Goal: Information Seeking & Learning: Check status

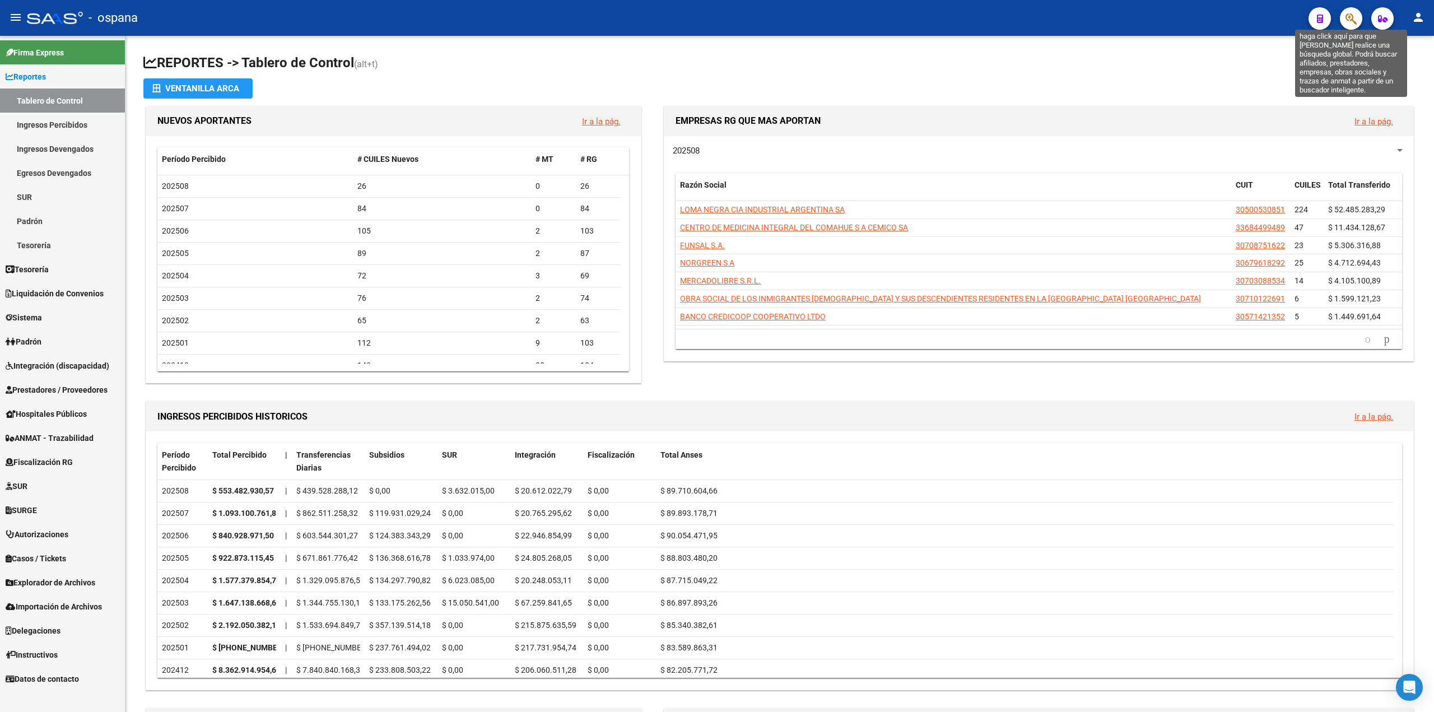
click at [1347, 21] on icon "button" at bounding box center [1351, 18] width 11 height 13
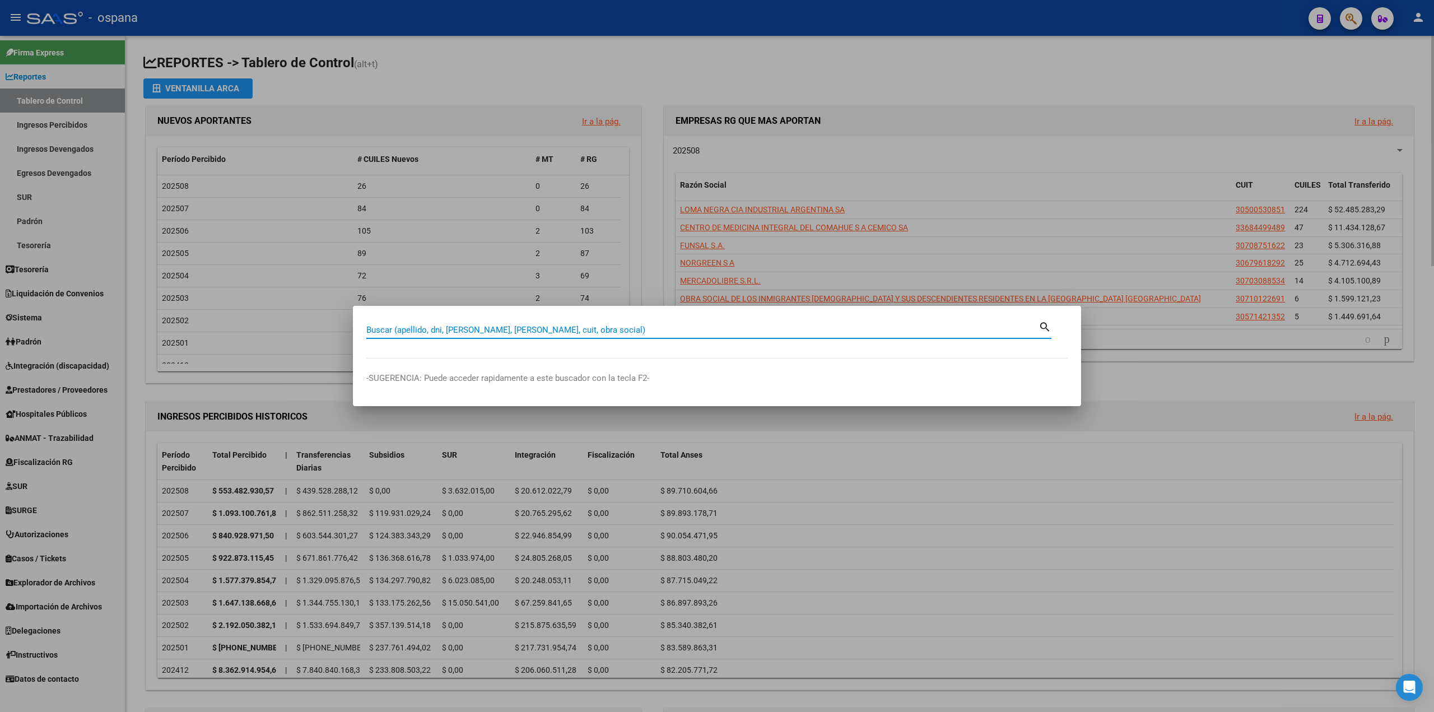
click at [1071, 106] on div at bounding box center [717, 356] width 1434 height 712
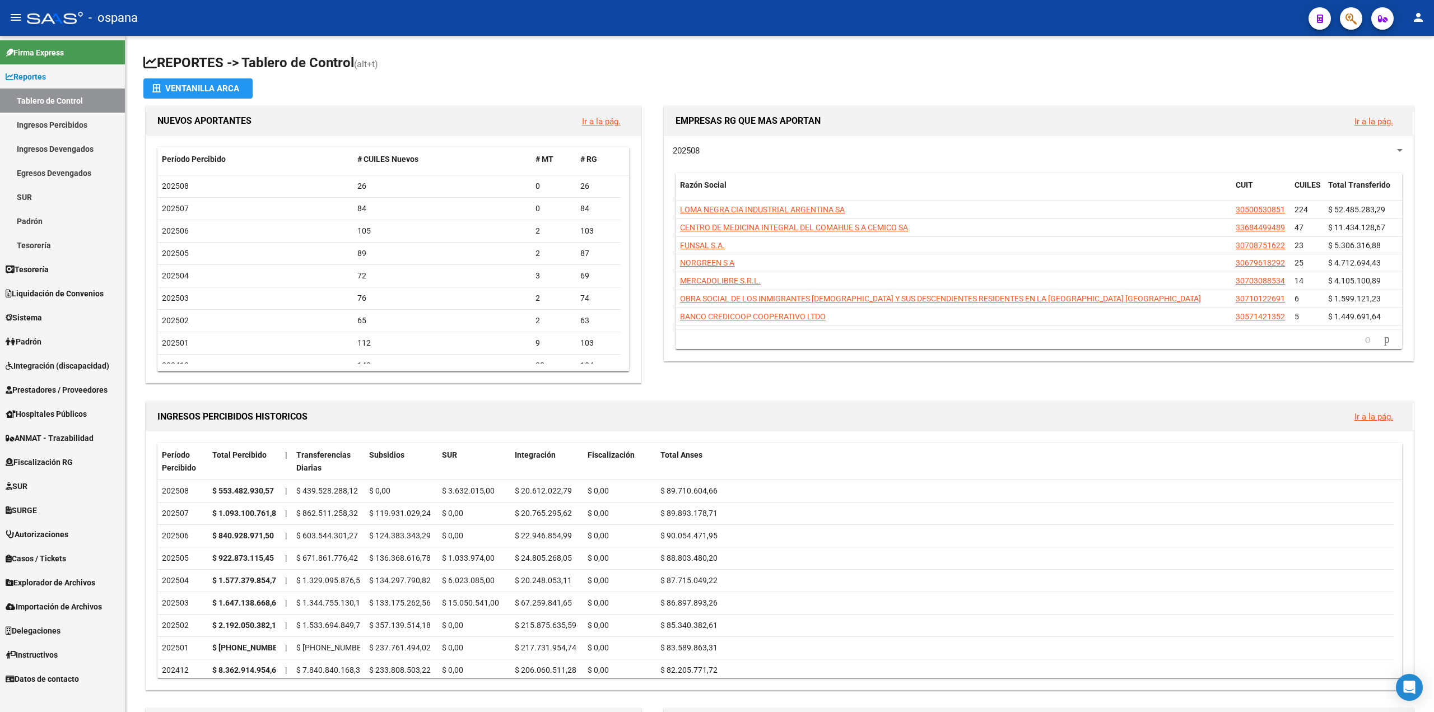
click at [1330, 13] on app-interest-calculator at bounding box center [1320, 18] width 22 height 23
click at [1347, 17] on icon "button" at bounding box center [1351, 18] width 11 height 13
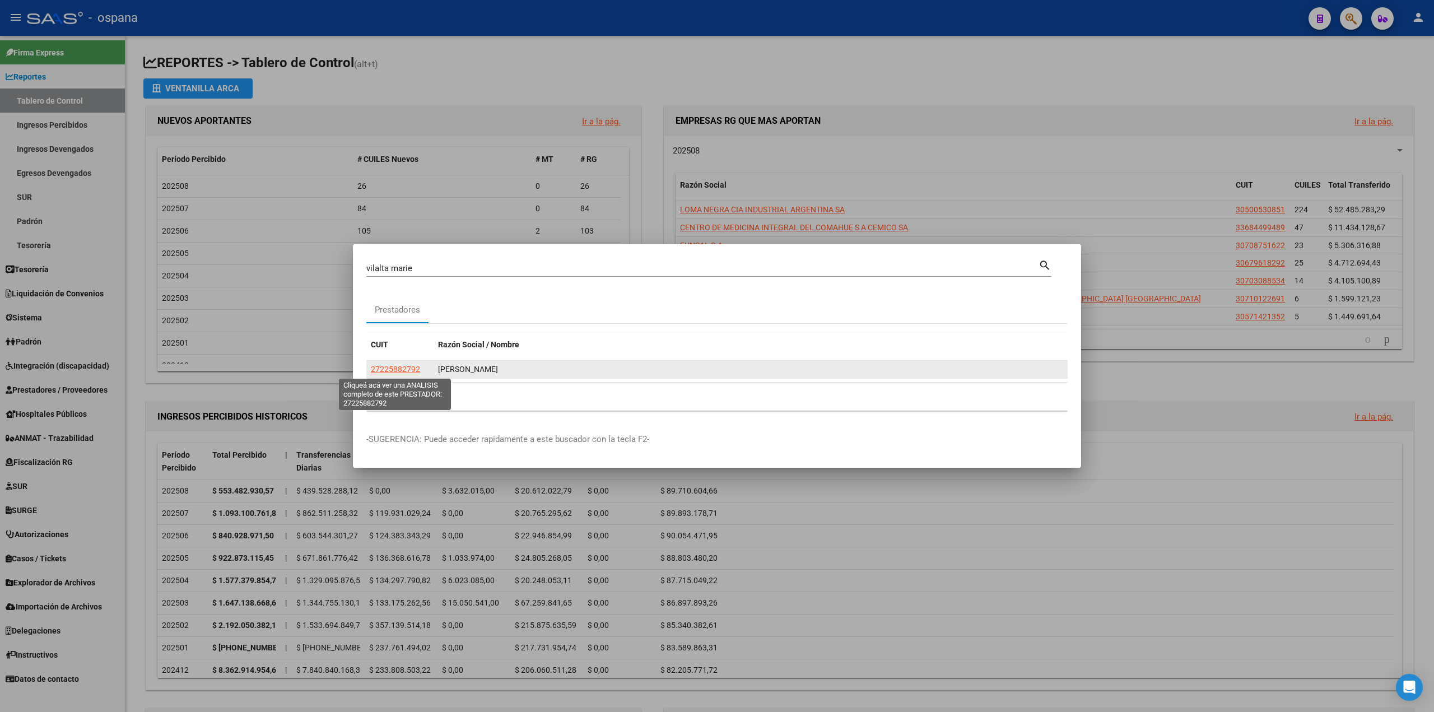
drag, startPoint x: 414, startPoint y: 366, endPoint x: 406, endPoint y: 361, distance: 9.0
click at [404, 361] on datatable-body-cell "27225882792" at bounding box center [399, 369] width 67 height 17
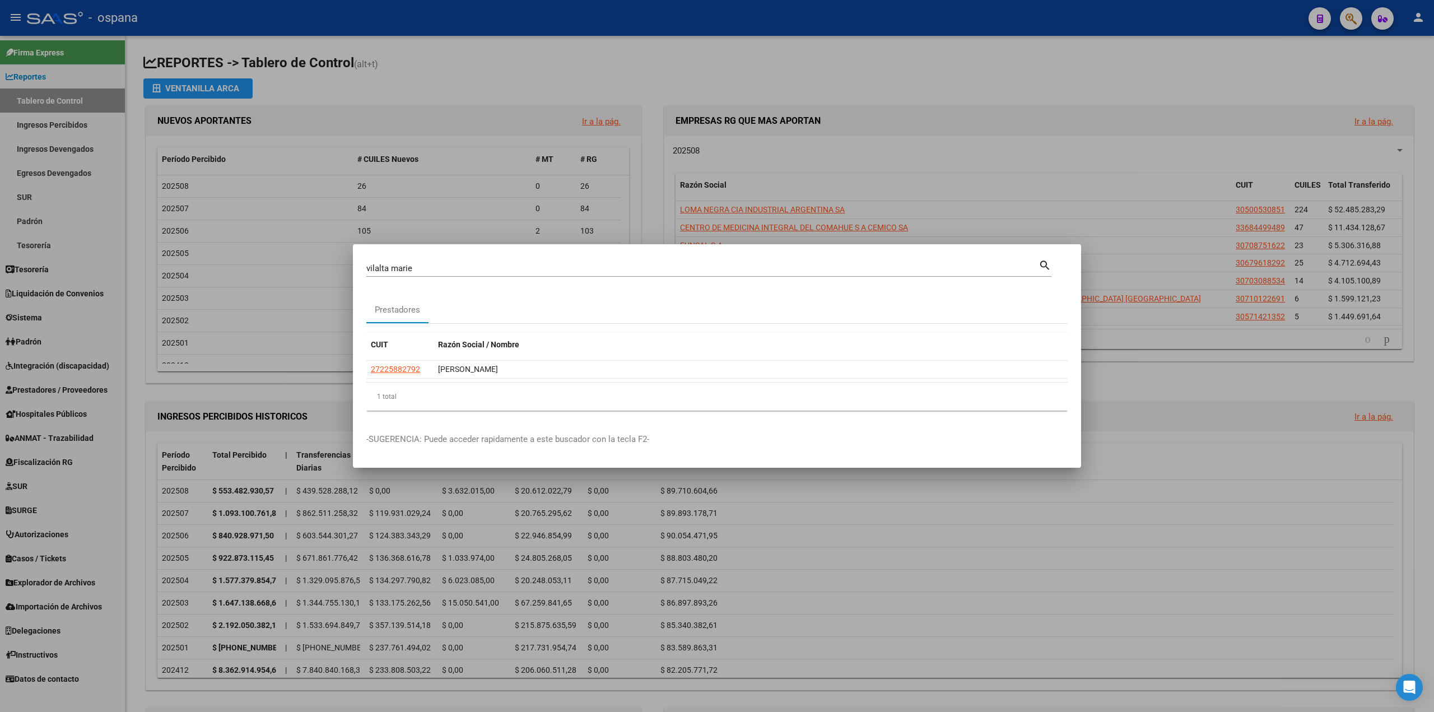
drag, startPoint x: 426, startPoint y: 370, endPoint x: 357, endPoint y: 362, distance: 69.4
click at [357, 368] on mat-dialog-content "vilalta [PERSON_NAME] (apellido, dni, cuil, [PERSON_NAME], cuit, obra social) s…" at bounding box center [717, 339] width 728 height 162
copy datatable-body-row "27225882792"
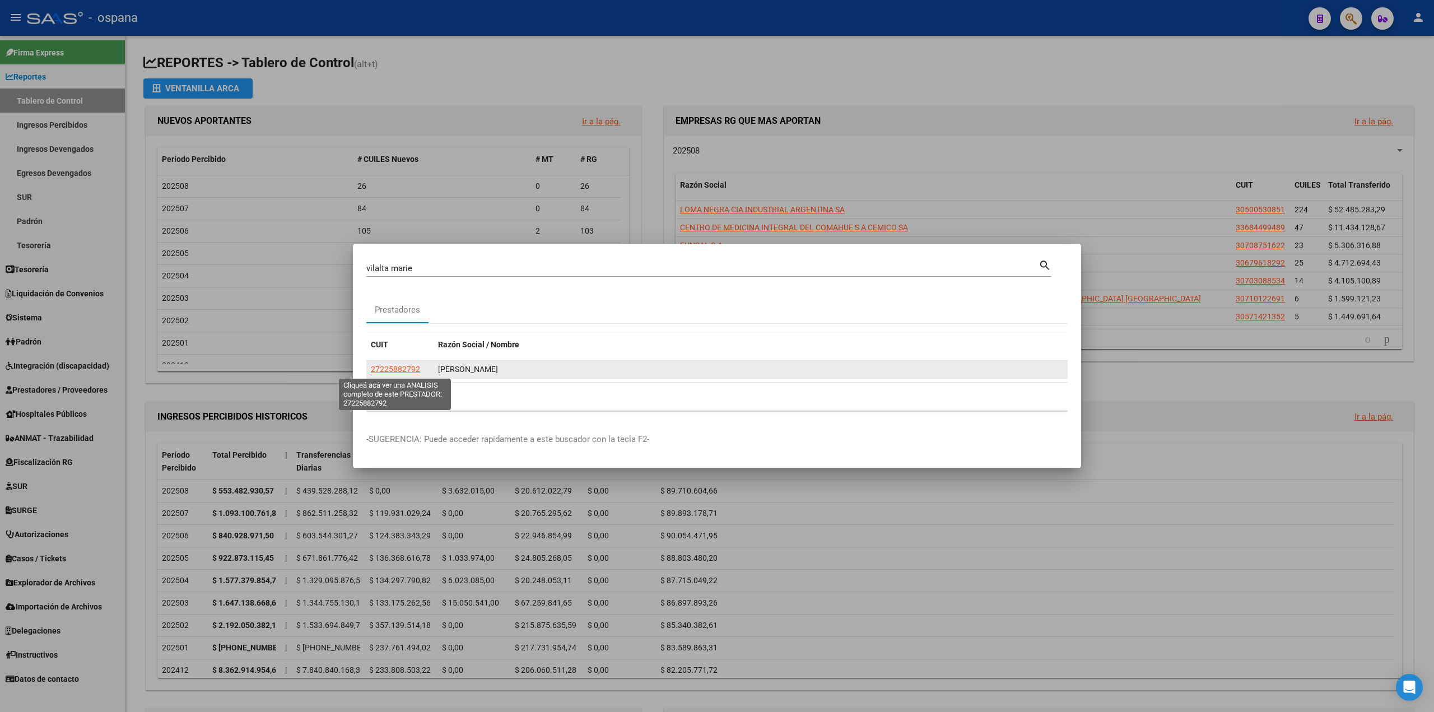
click at [399, 367] on span "27225882792" at bounding box center [395, 369] width 49 height 9
copy datatable-body-row "27225882792"
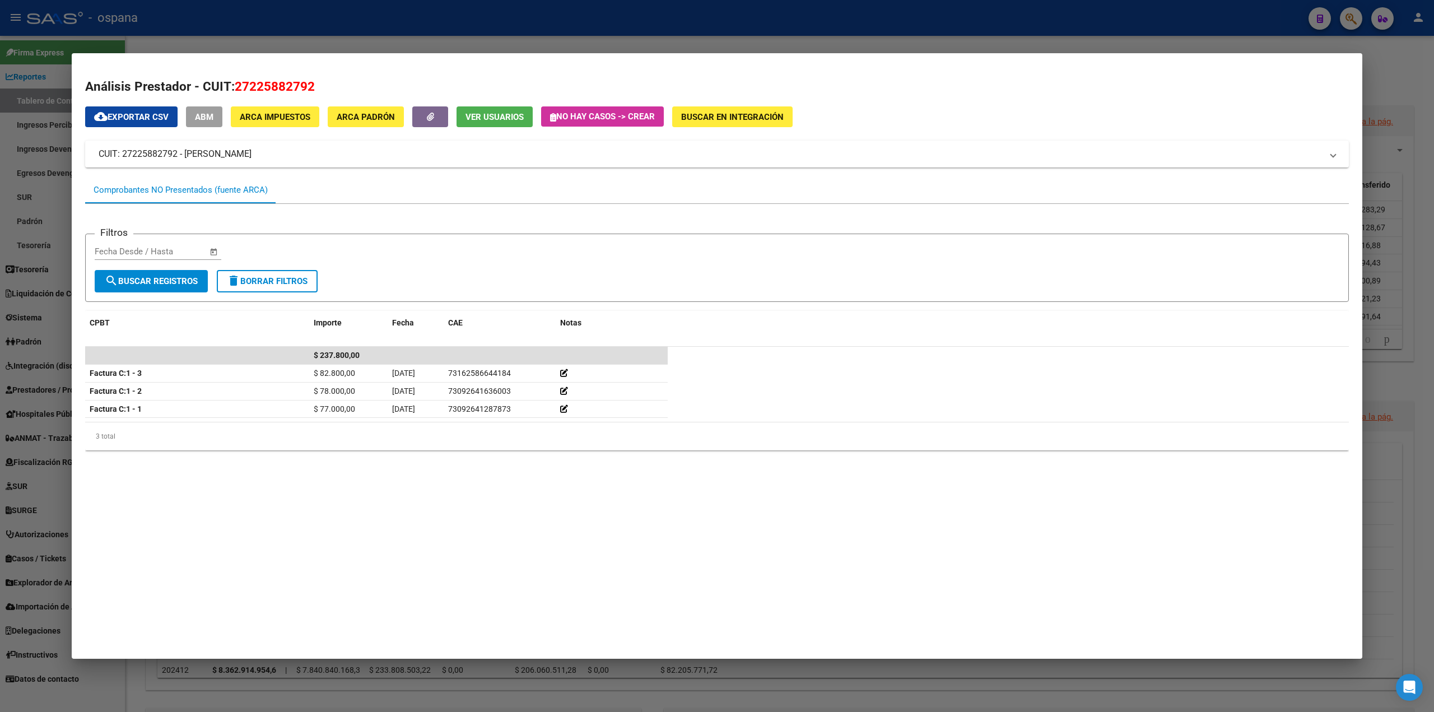
click at [0, 420] on div at bounding box center [717, 356] width 1434 height 712
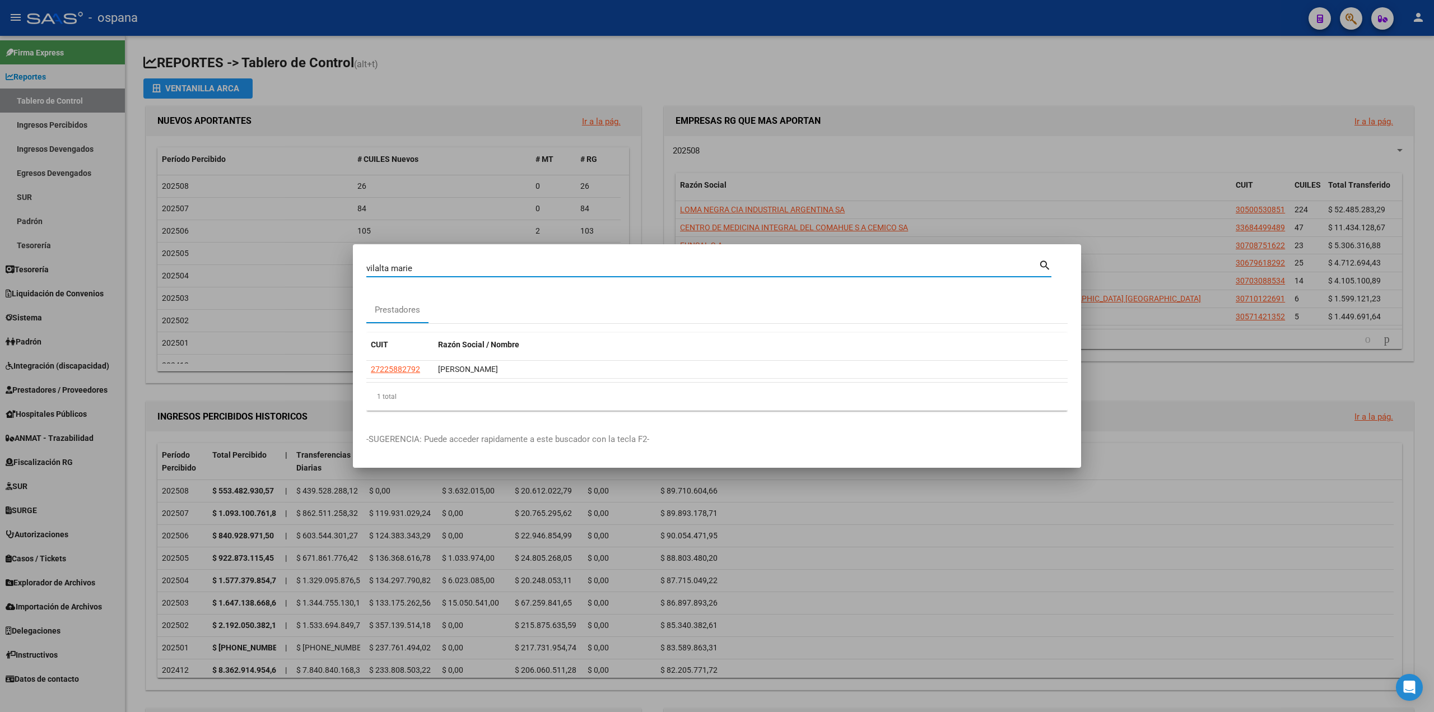
drag, startPoint x: 419, startPoint y: 266, endPoint x: 308, endPoint y: 268, distance: 111.5
click at [308, 268] on div "vilalta [PERSON_NAME] (apellido, dni, cuil, [PERSON_NAME], cuit, obra social) s…" at bounding box center [717, 356] width 1434 height 712
drag, startPoint x: 387, startPoint y: 271, endPoint x: 37, endPoint y: 217, distance: 354.2
click at [96, 243] on div "[PERSON_NAME] (apellido, dni, cuil, nro traspaso, cuit, obra social) search Pre…" at bounding box center [717, 356] width 1434 height 712
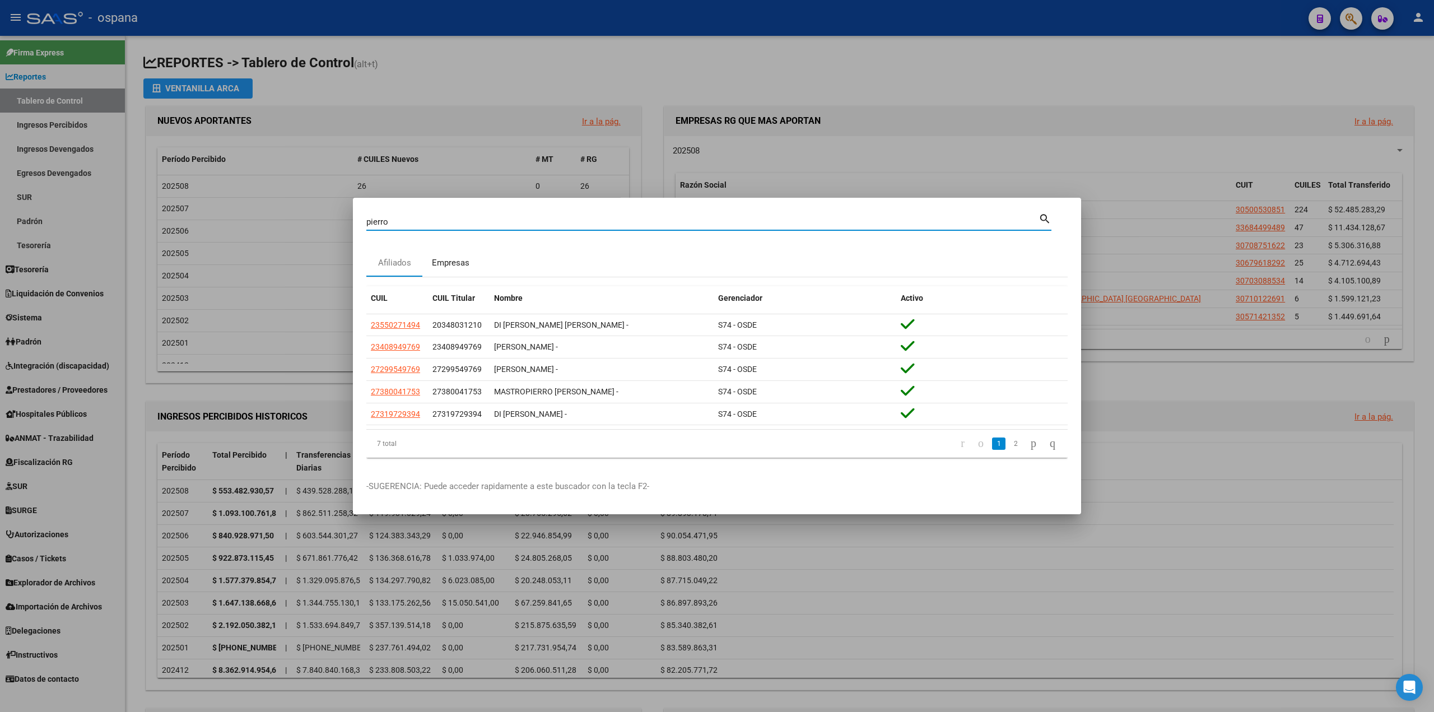
click at [443, 254] on div "Empresas" at bounding box center [450, 263] width 56 height 27
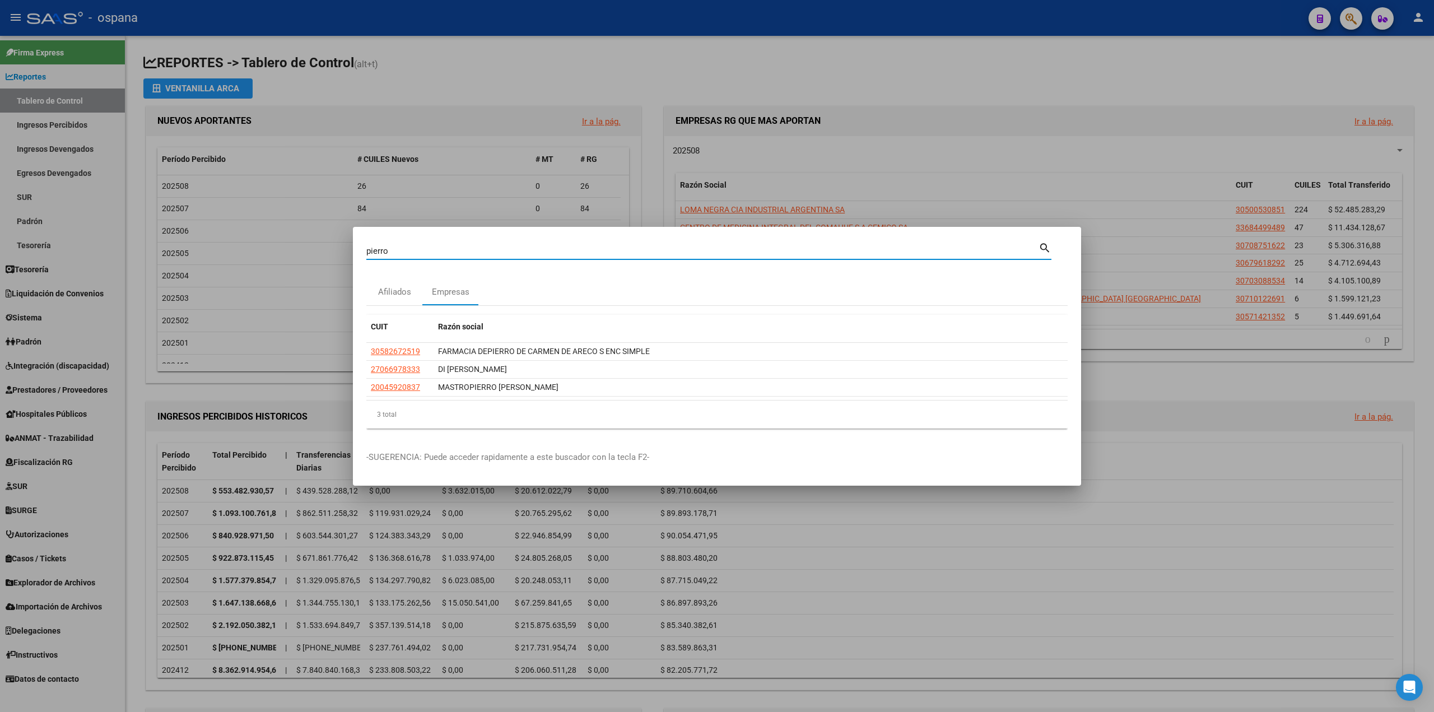
drag, startPoint x: 399, startPoint y: 250, endPoint x: 222, endPoint y: 231, distance: 178.0
click at [222, 232] on div "[PERSON_NAME] (apellido, dni, cuil, nro traspaso, cuit, obra social) search Afi…" at bounding box center [717, 356] width 1434 height 712
paste input "23394606944"
type input "23394606944"
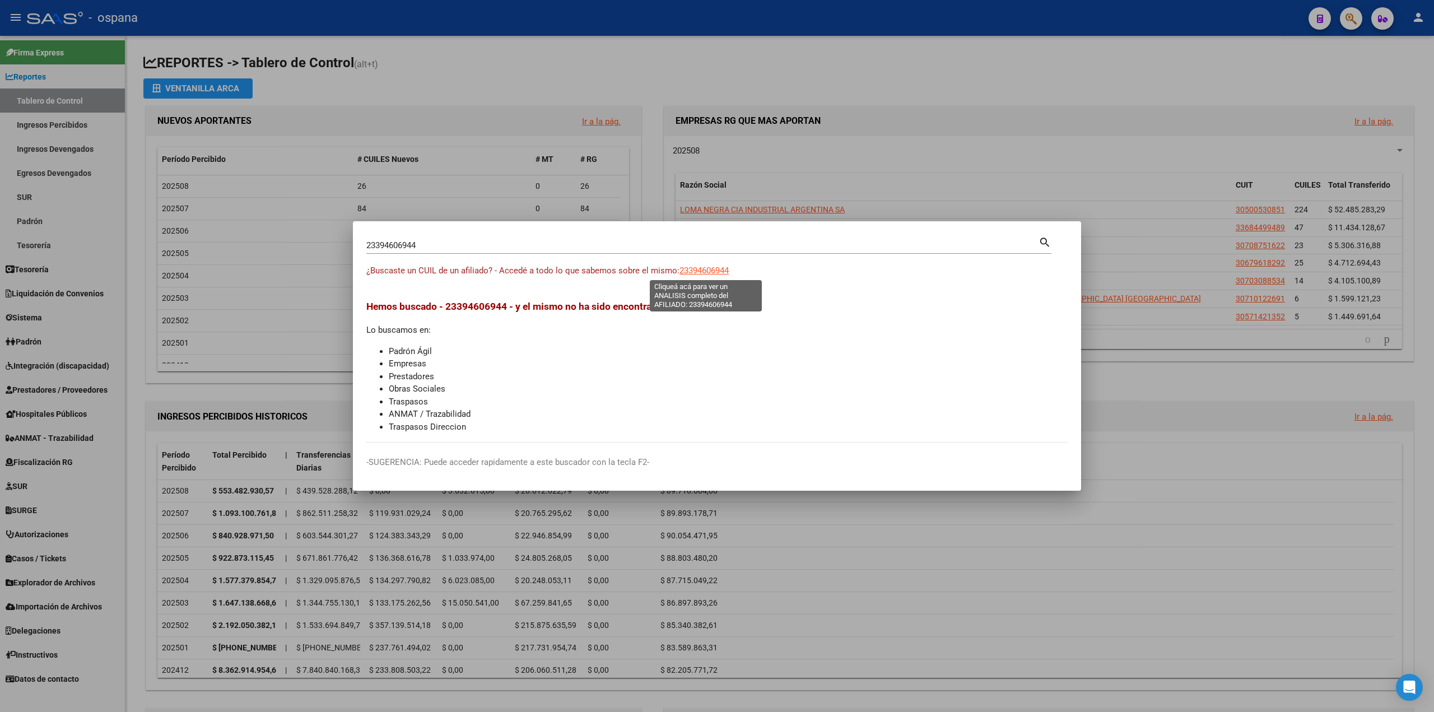
click at [705, 267] on span "23394606944" at bounding box center [704, 271] width 49 height 10
type textarea "23394606944"
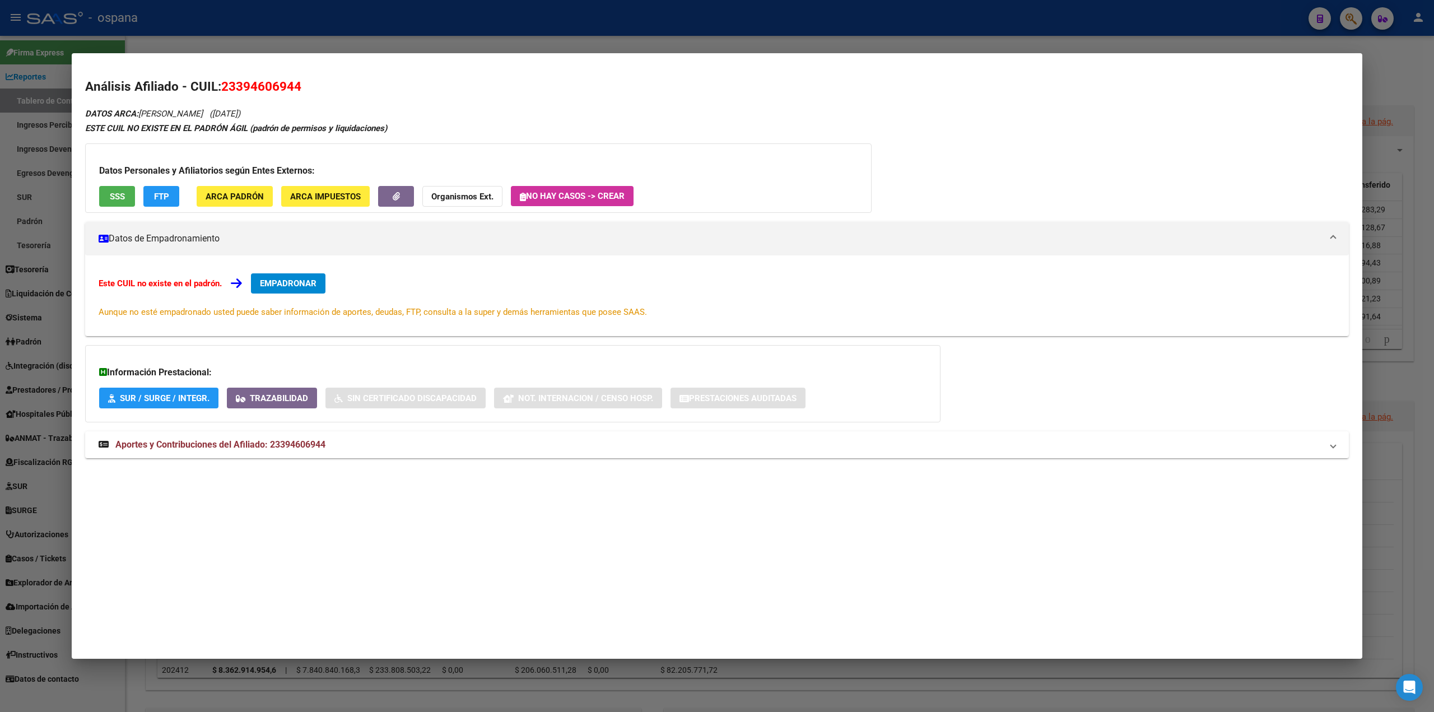
click at [117, 190] on button "SSS" at bounding box center [117, 196] width 36 height 21
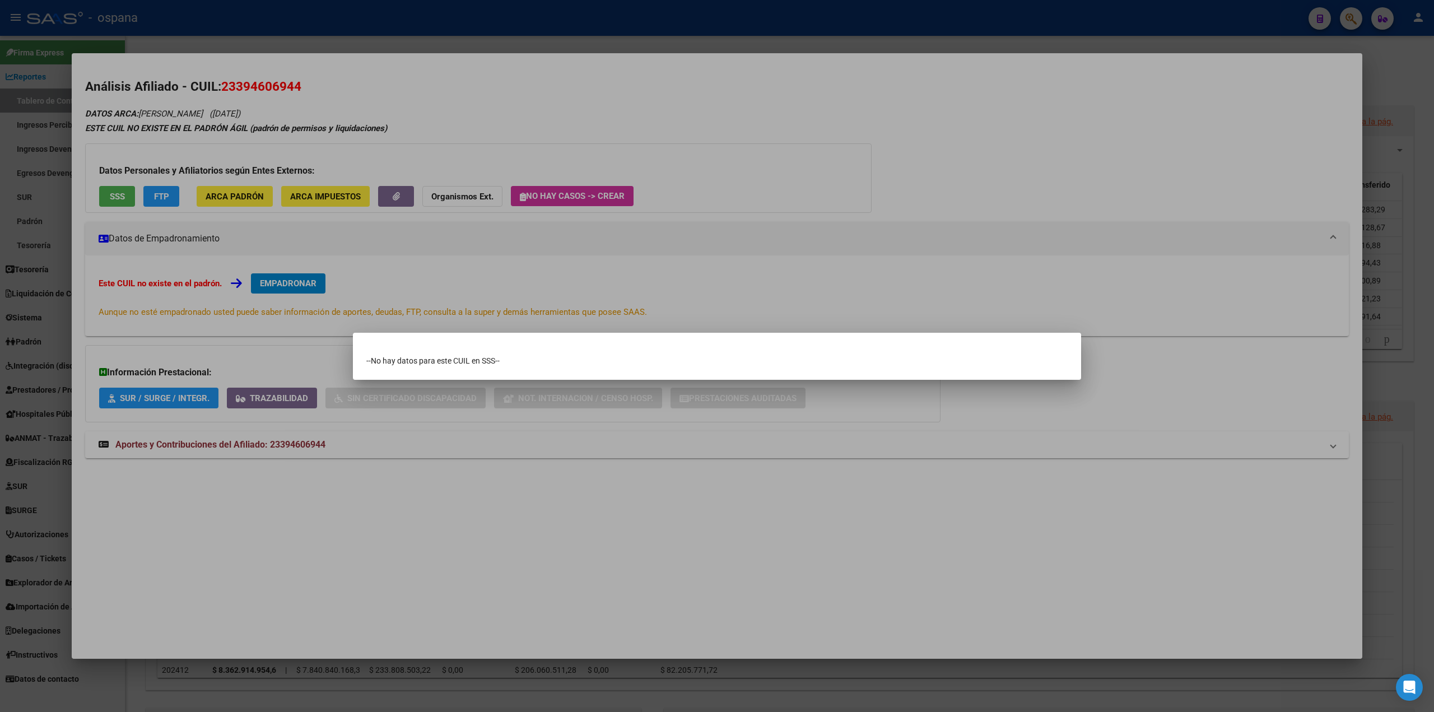
click at [282, 262] on div at bounding box center [717, 356] width 1434 height 712
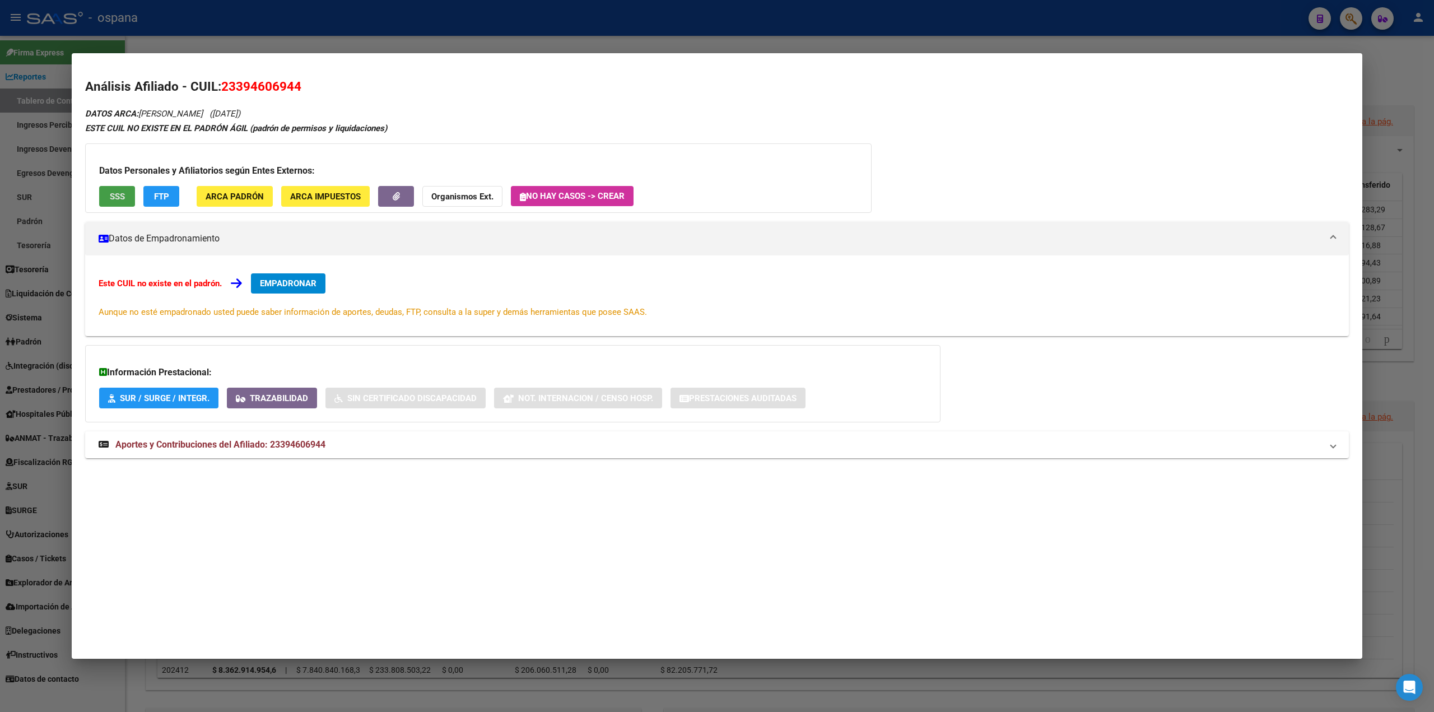
click at [115, 198] on span "SSS" at bounding box center [117, 197] width 15 height 10
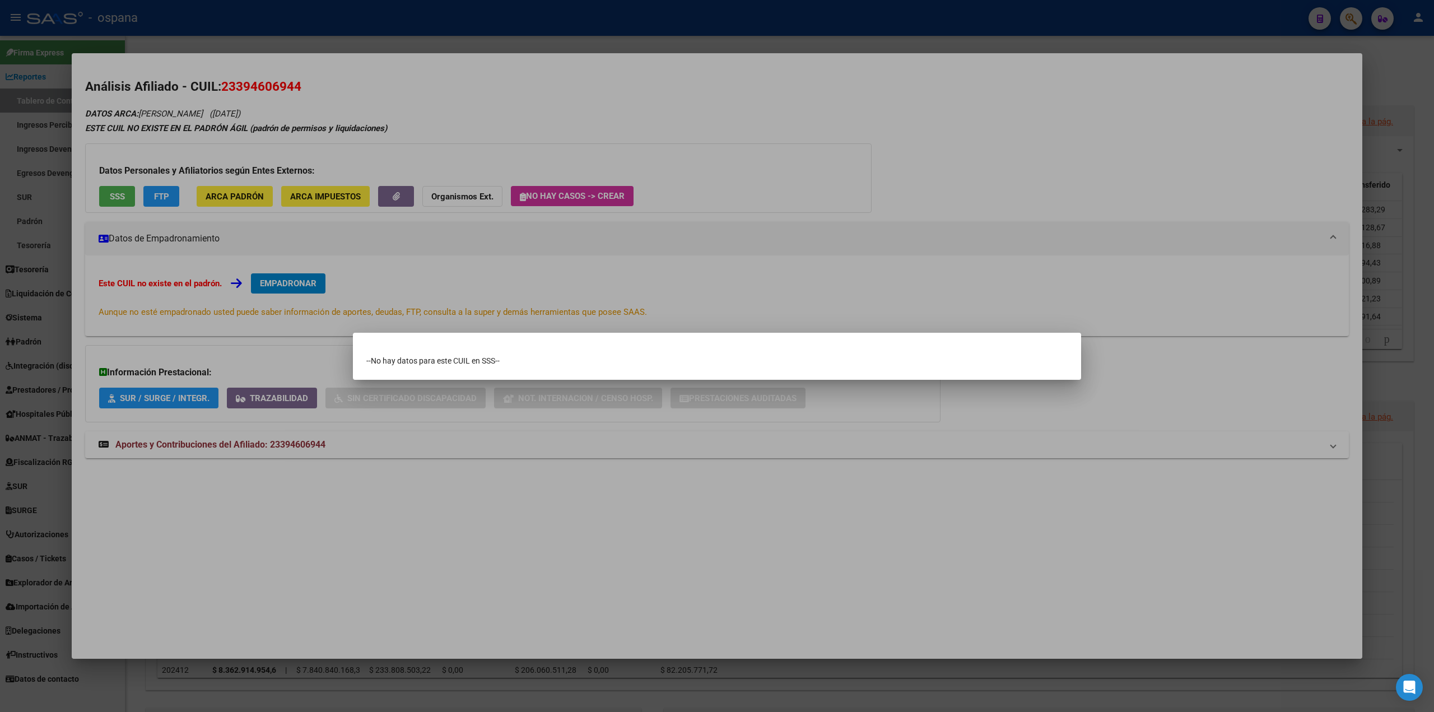
click at [563, 131] on div at bounding box center [717, 356] width 1434 height 712
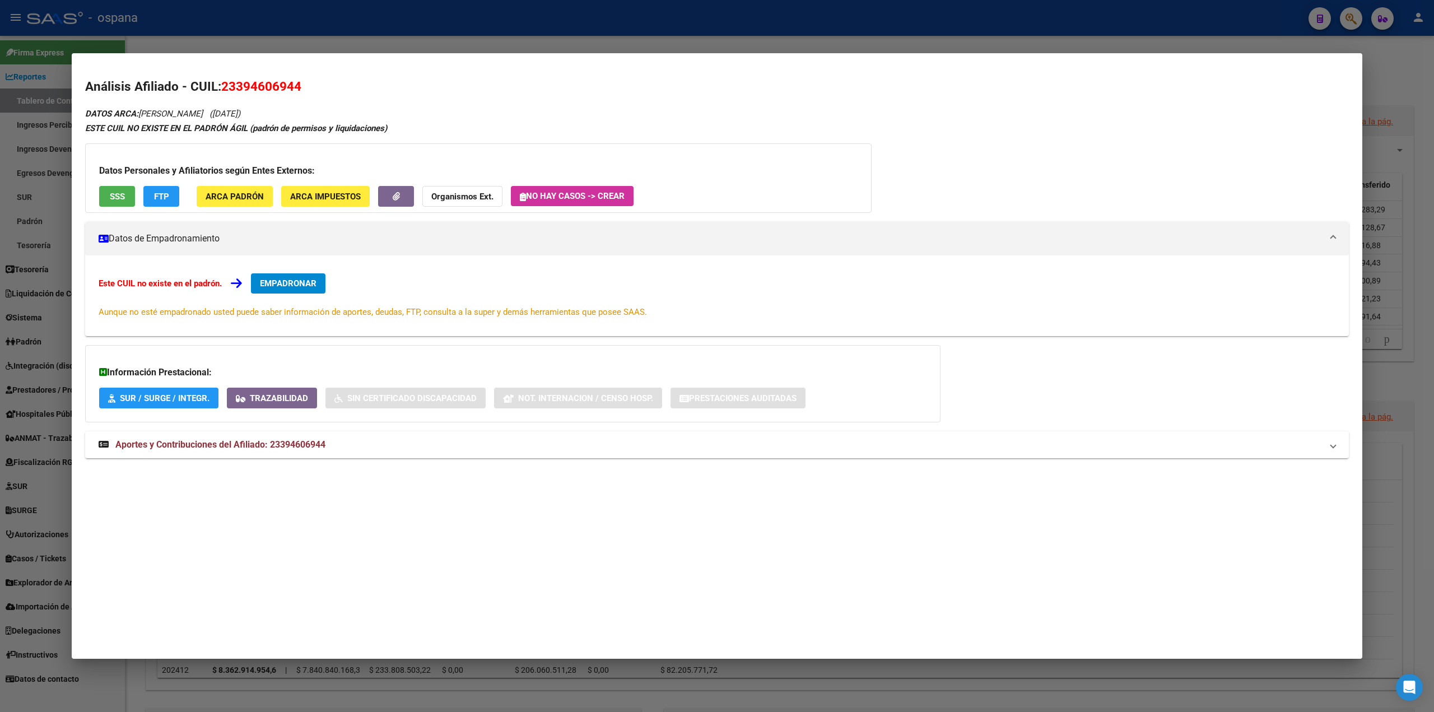
click at [107, 193] on button "SSS" at bounding box center [117, 196] width 36 height 21
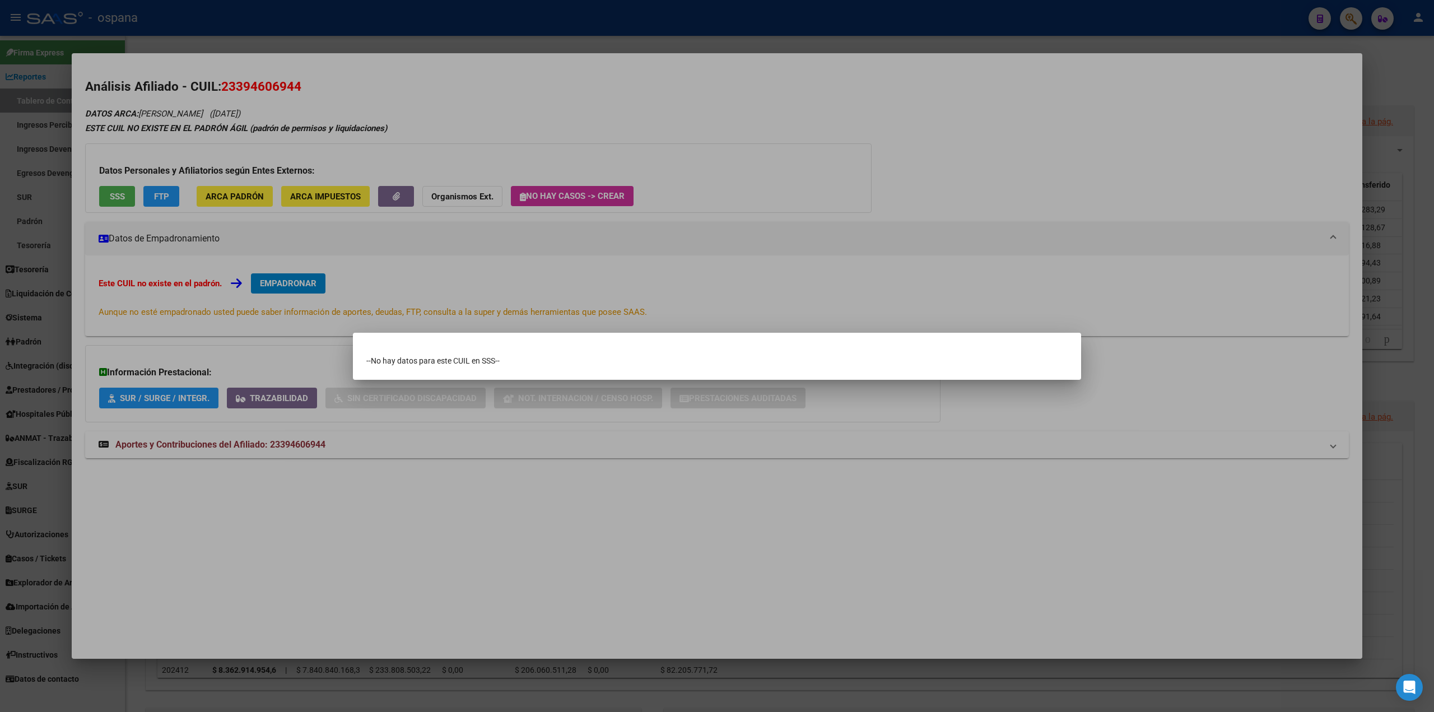
click at [514, 139] on div at bounding box center [717, 356] width 1434 height 712
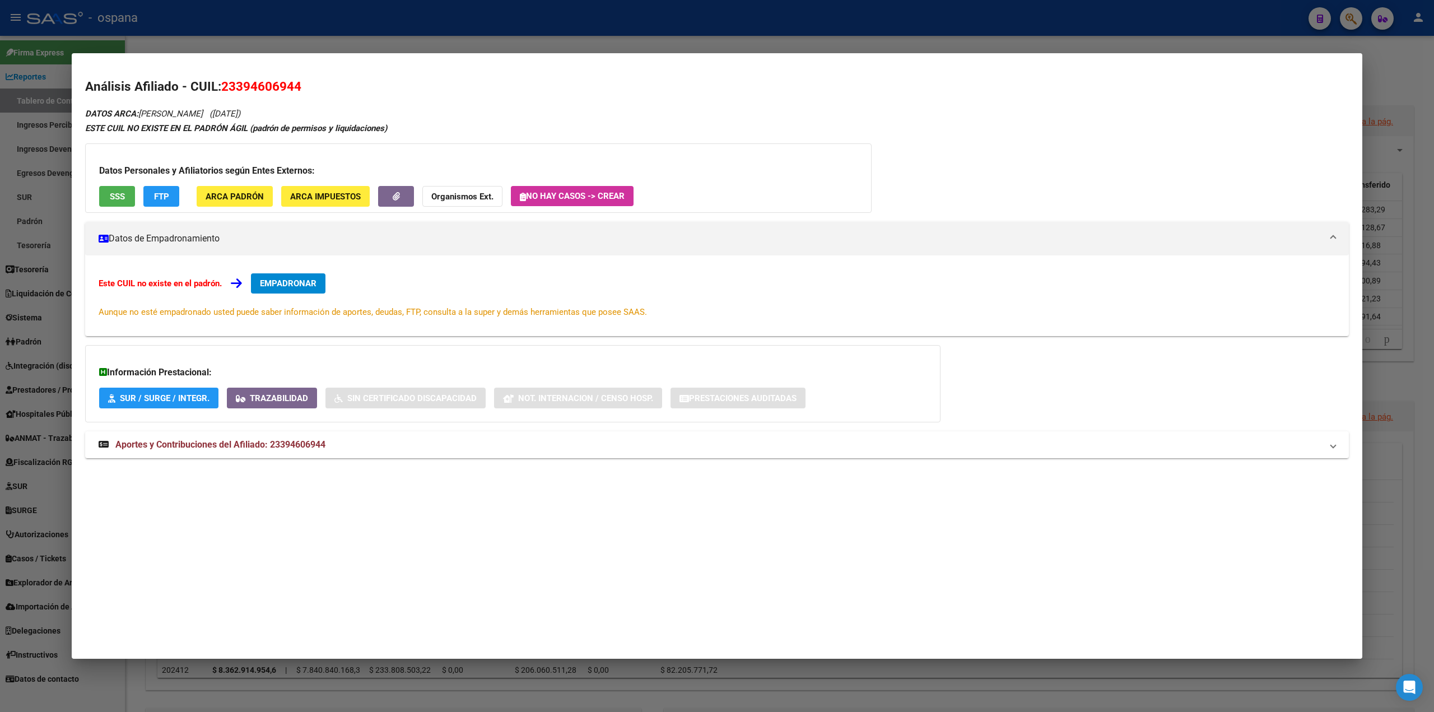
click at [240, 189] on button "ARCA Padrón" at bounding box center [235, 196] width 76 height 21
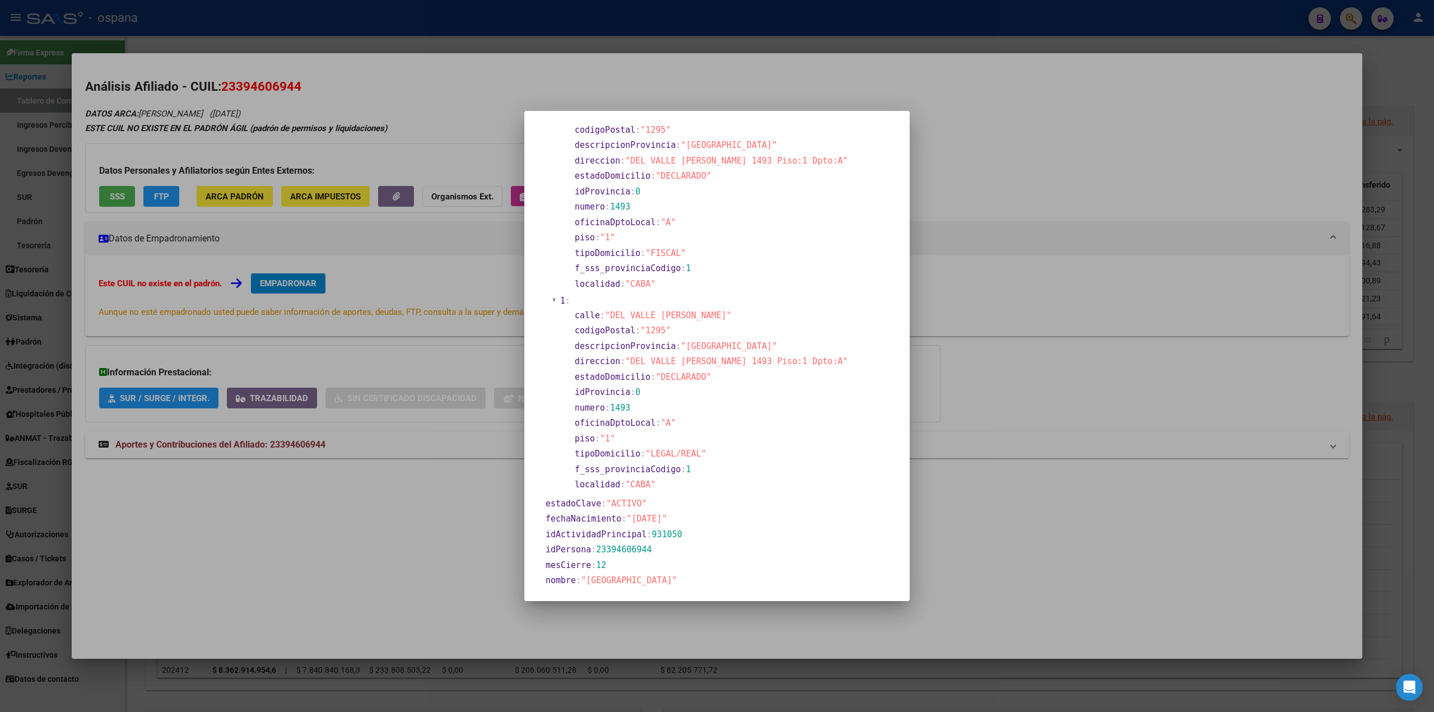
scroll to position [85, 0]
click at [334, 240] on div at bounding box center [717, 356] width 1434 height 712
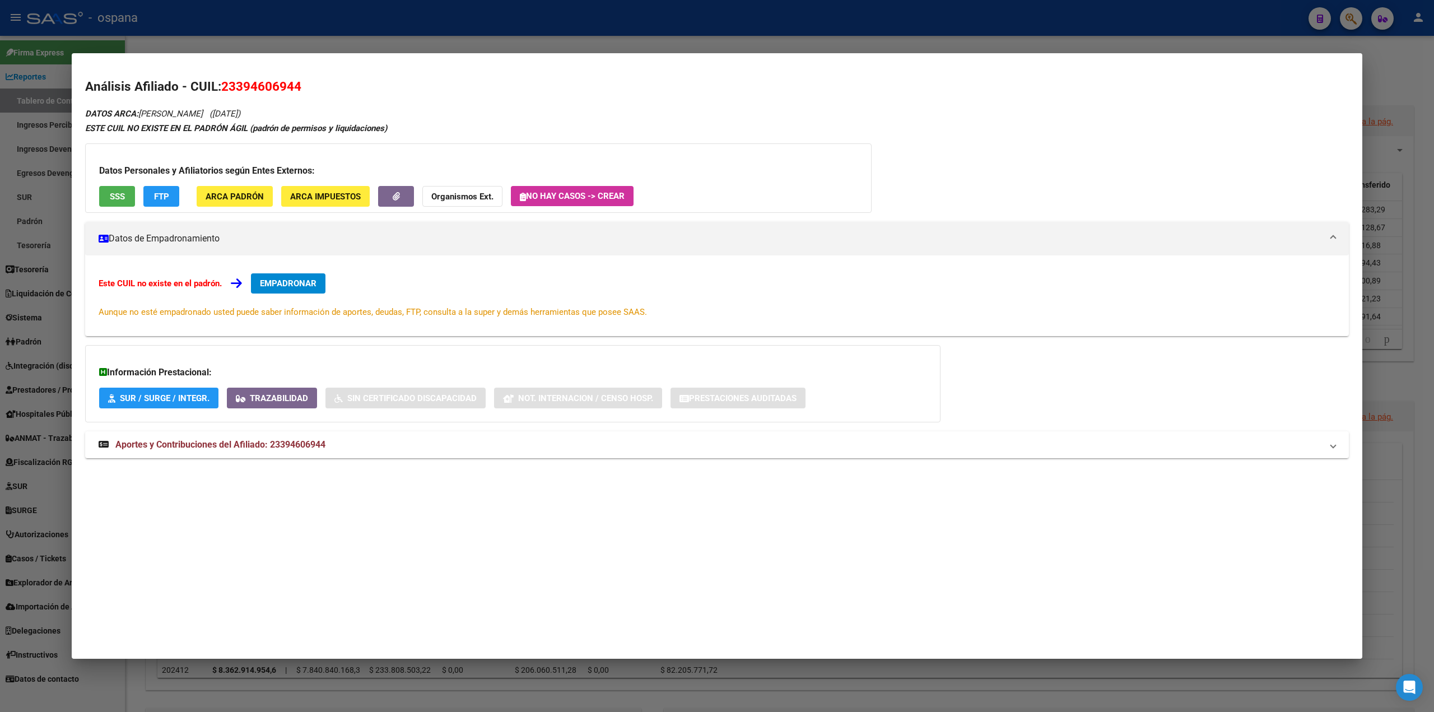
click at [350, 199] on span "ARCA Impuestos" at bounding box center [325, 197] width 71 height 10
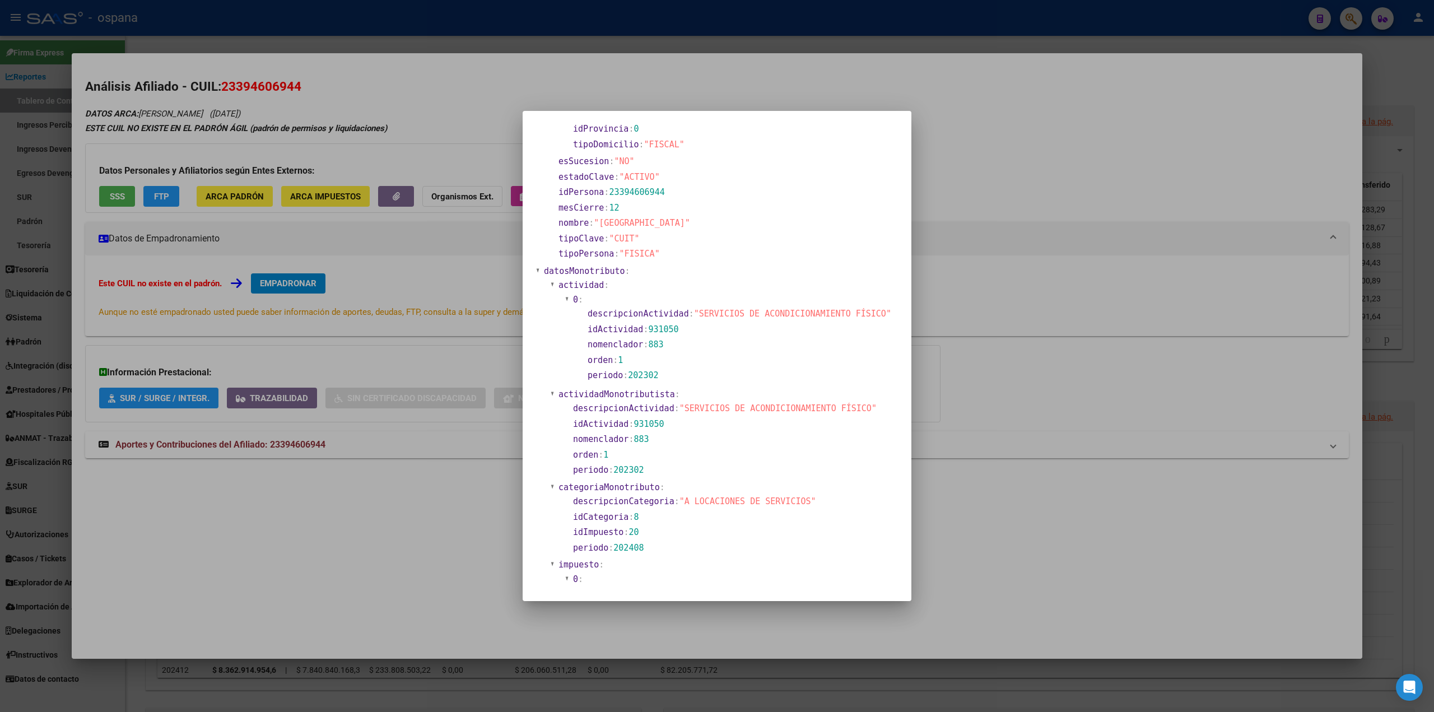
scroll to position [0, 0]
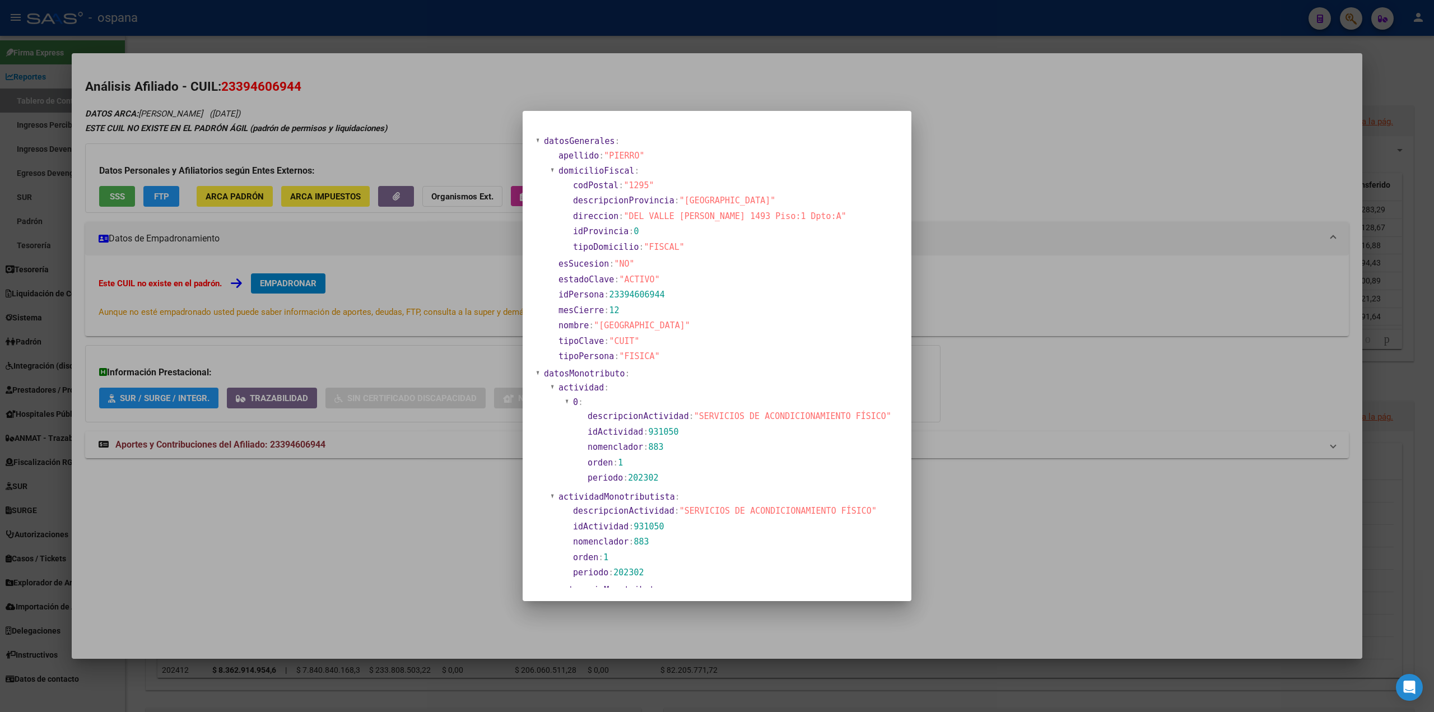
click at [409, 96] on div at bounding box center [717, 356] width 1434 height 712
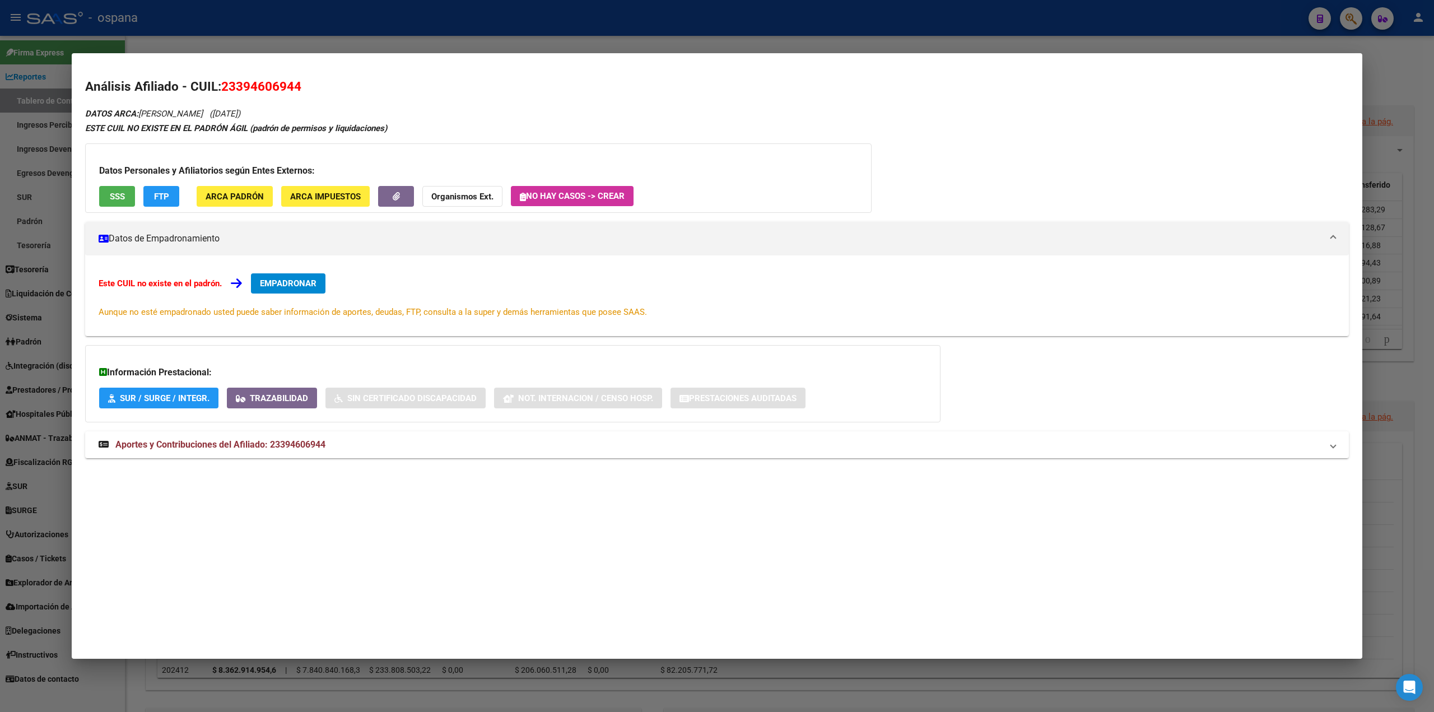
click at [21, 293] on div at bounding box center [717, 356] width 1434 height 712
